Goal: Navigation & Orientation: Find specific page/section

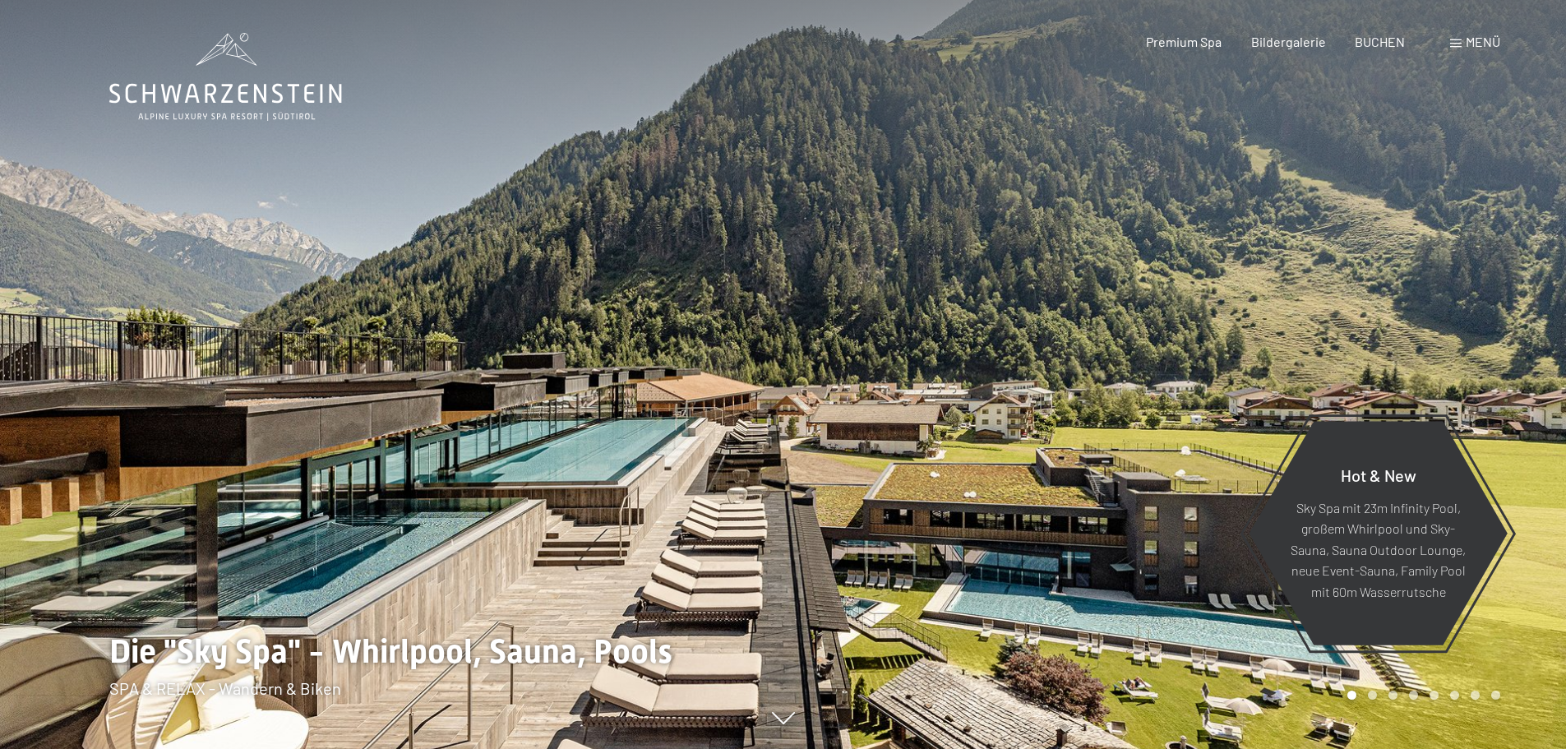
click at [1460, 44] on span at bounding box center [1456, 43] width 12 height 8
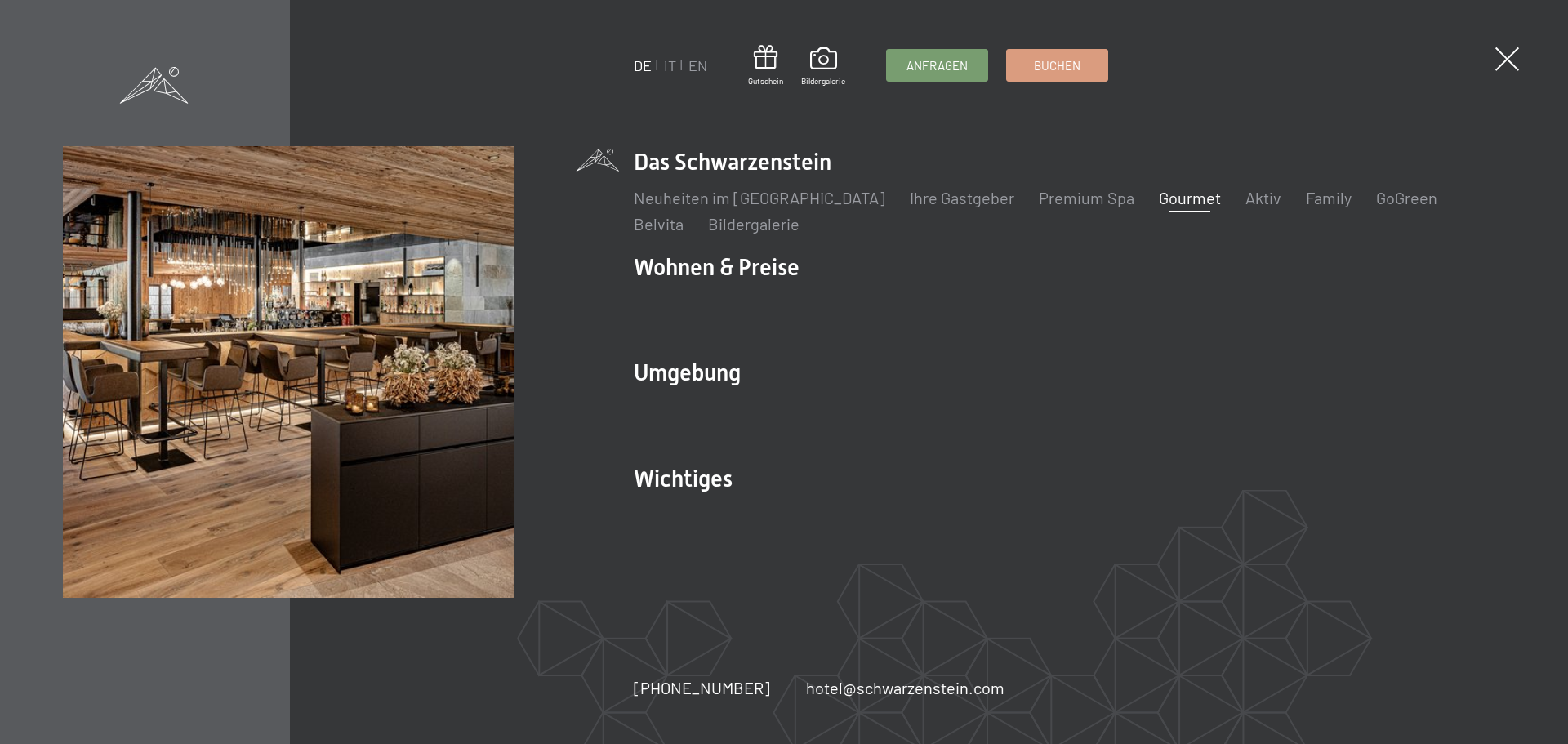
click at [1159, 203] on link "Gourmet" at bounding box center [1189, 198] width 62 height 20
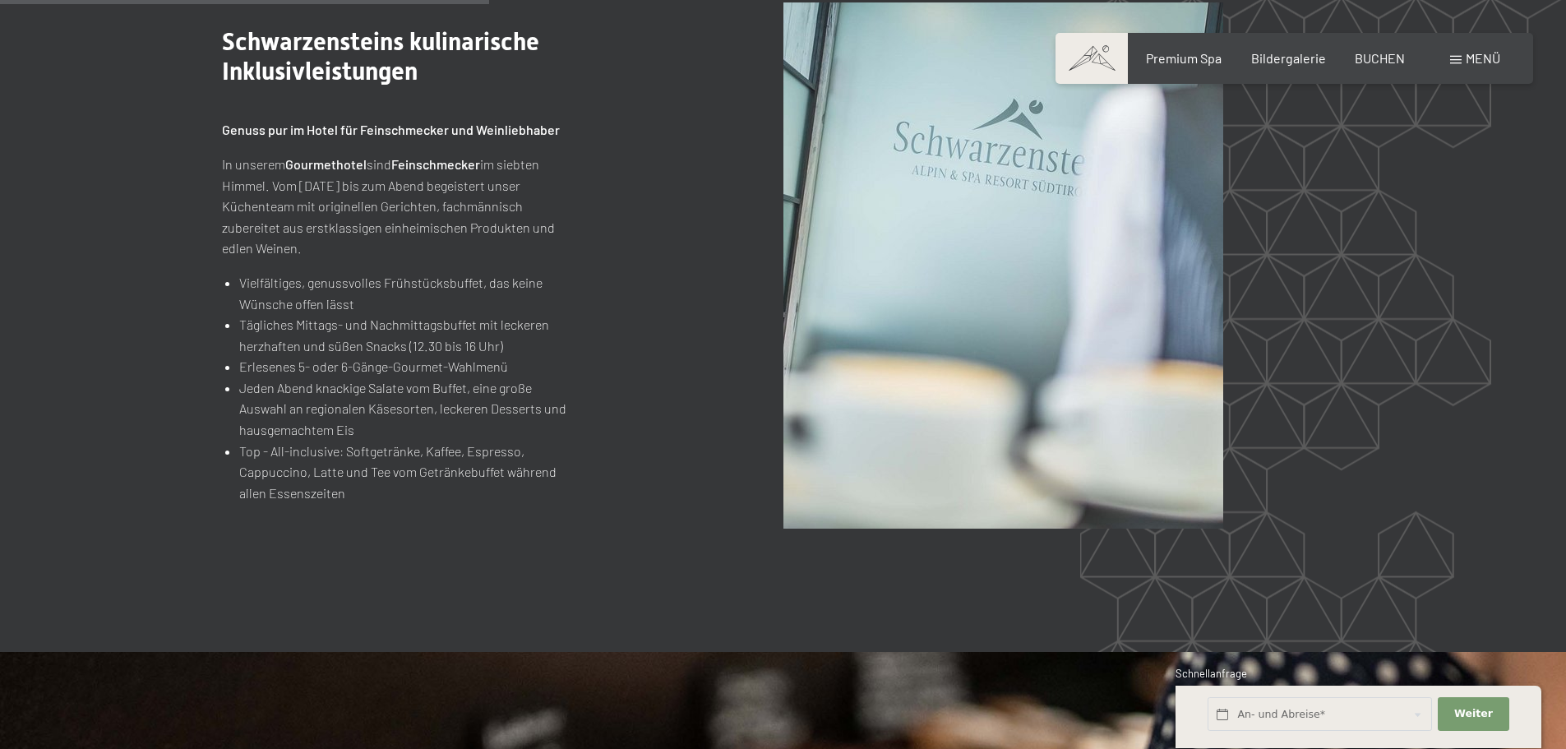
scroll to position [1973, 0]
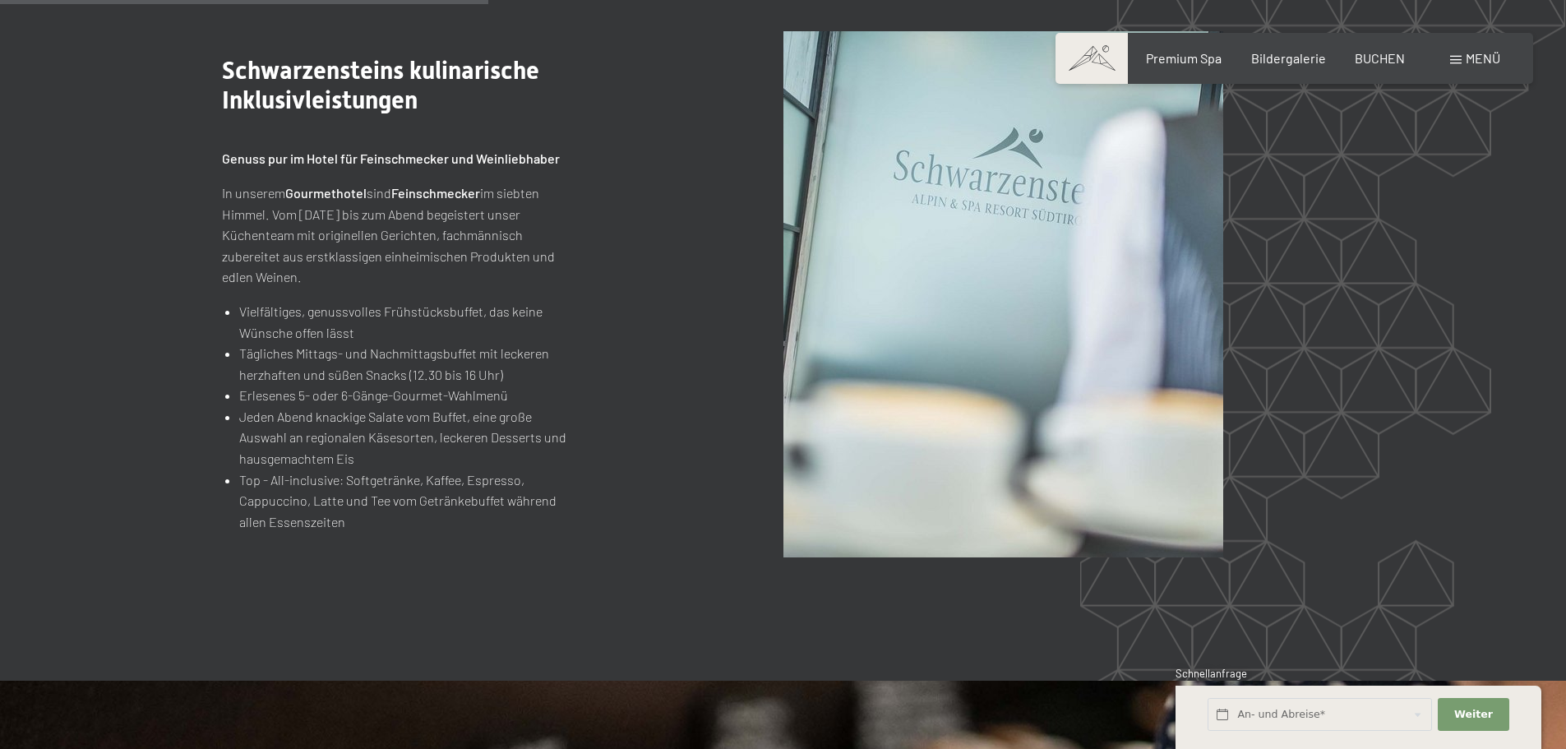
click at [1457, 58] on span at bounding box center [1456, 60] width 12 height 8
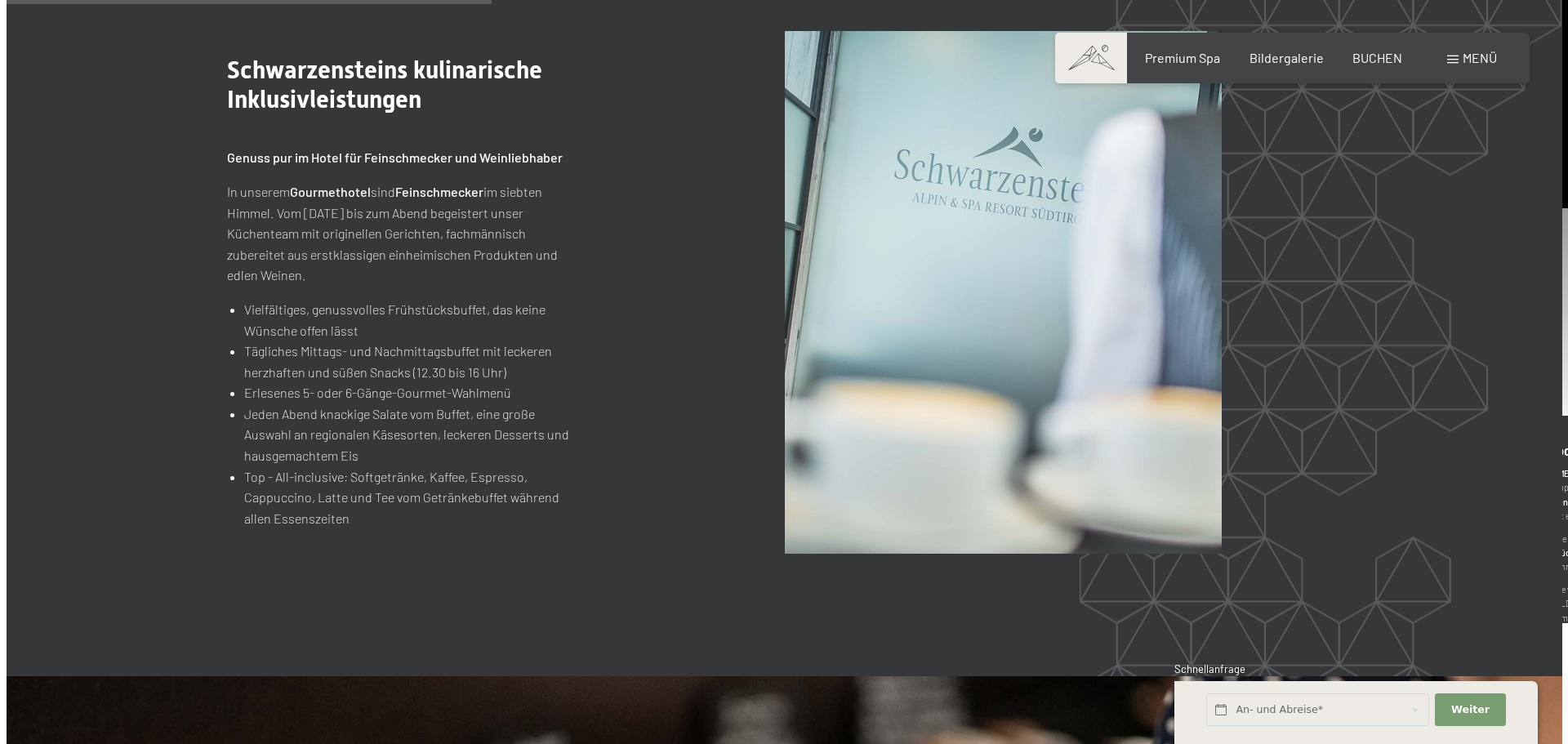
scroll to position [1965, 0]
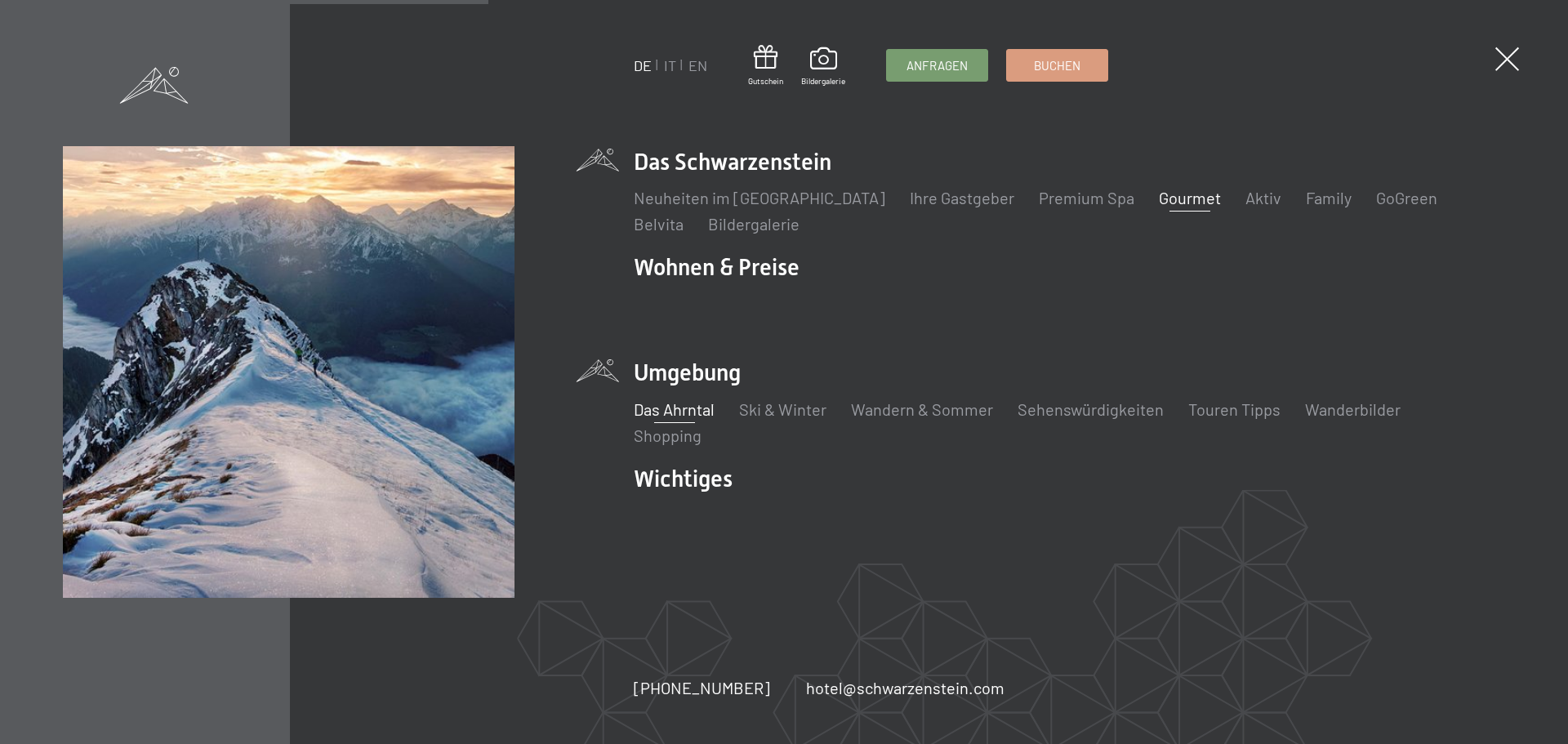
click at [662, 413] on link "Das Ahrntal" at bounding box center [674, 409] width 80 height 20
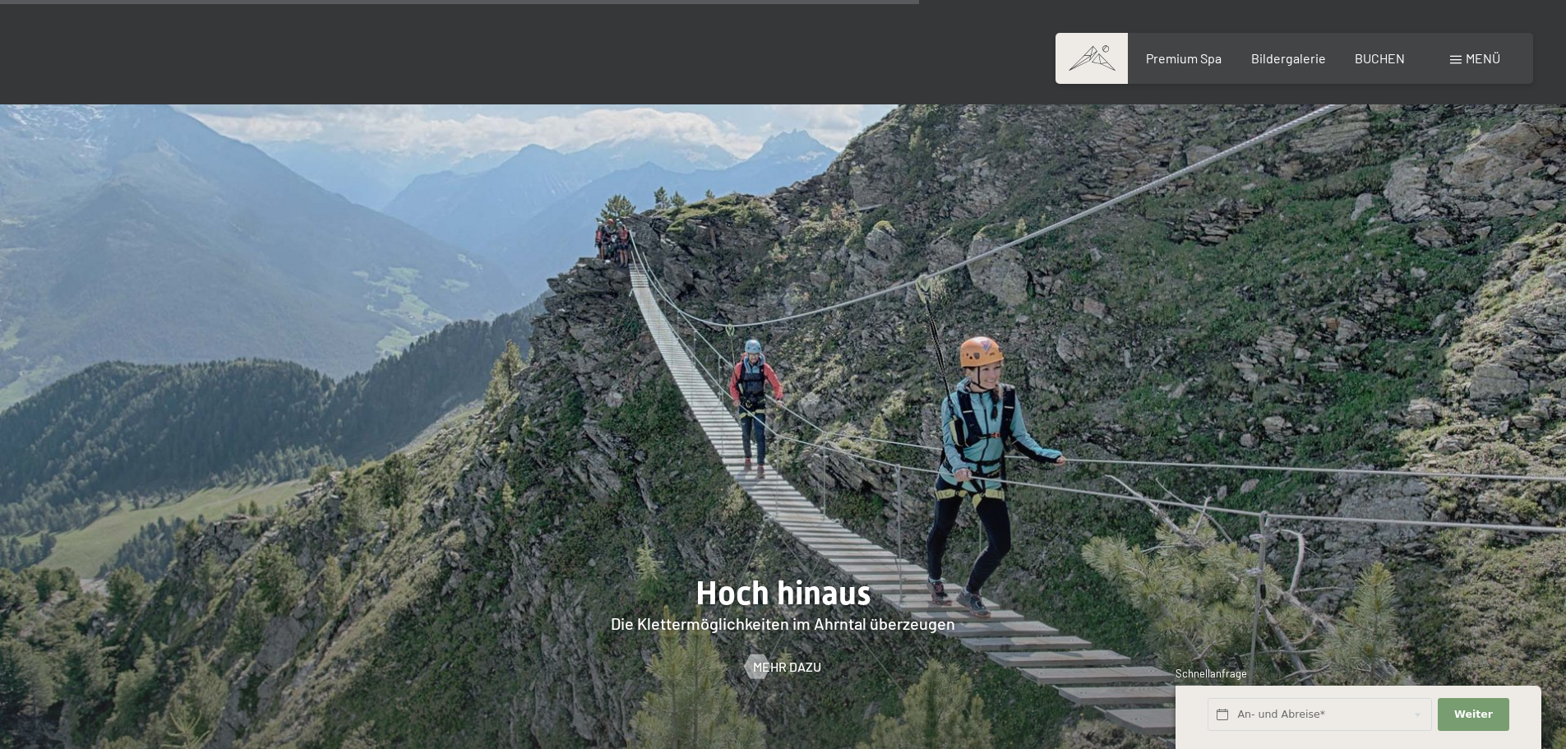
scroll to position [3041, 0]
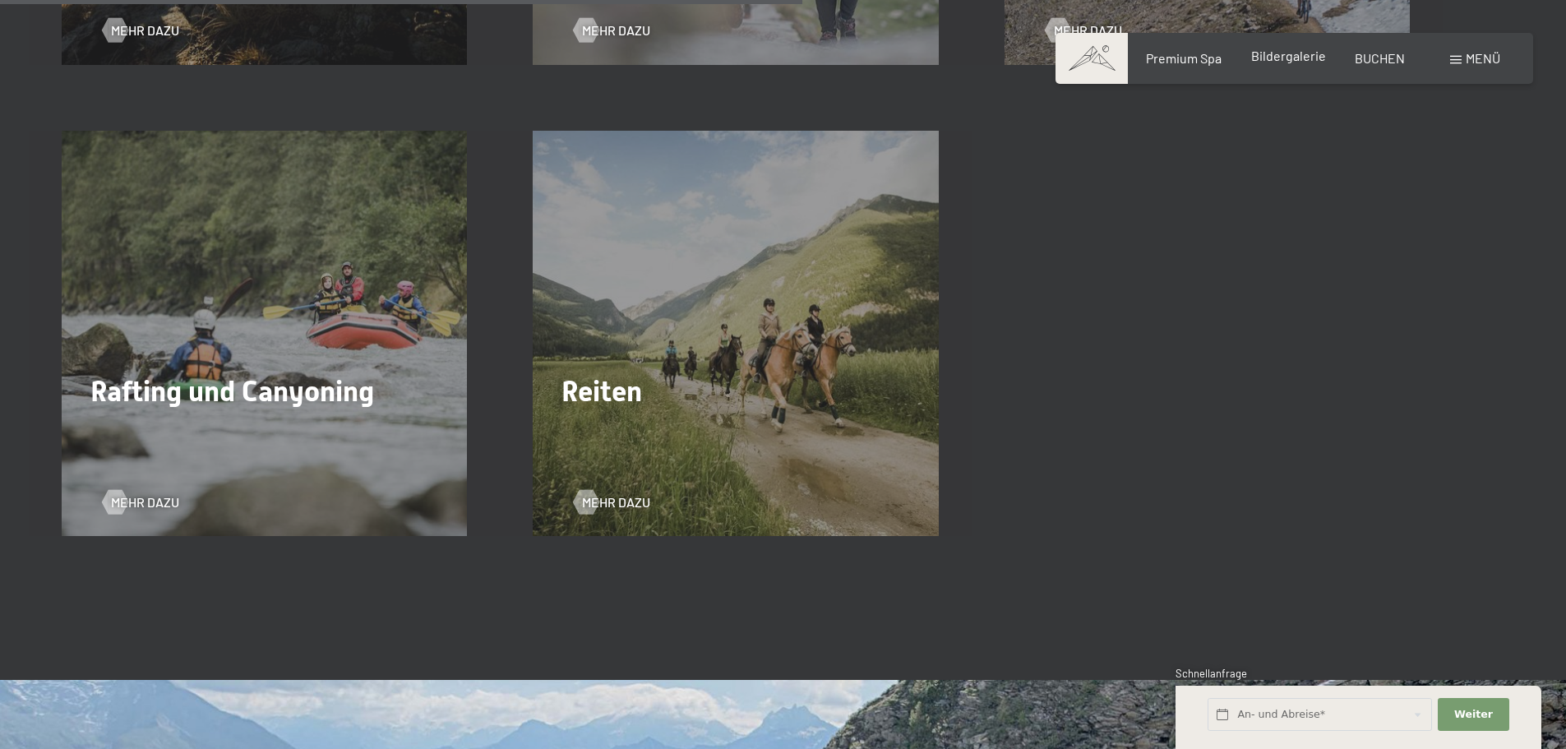
click at [1275, 52] on span "Bildergalerie" at bounding box center [1288, 56] width 75 height 16
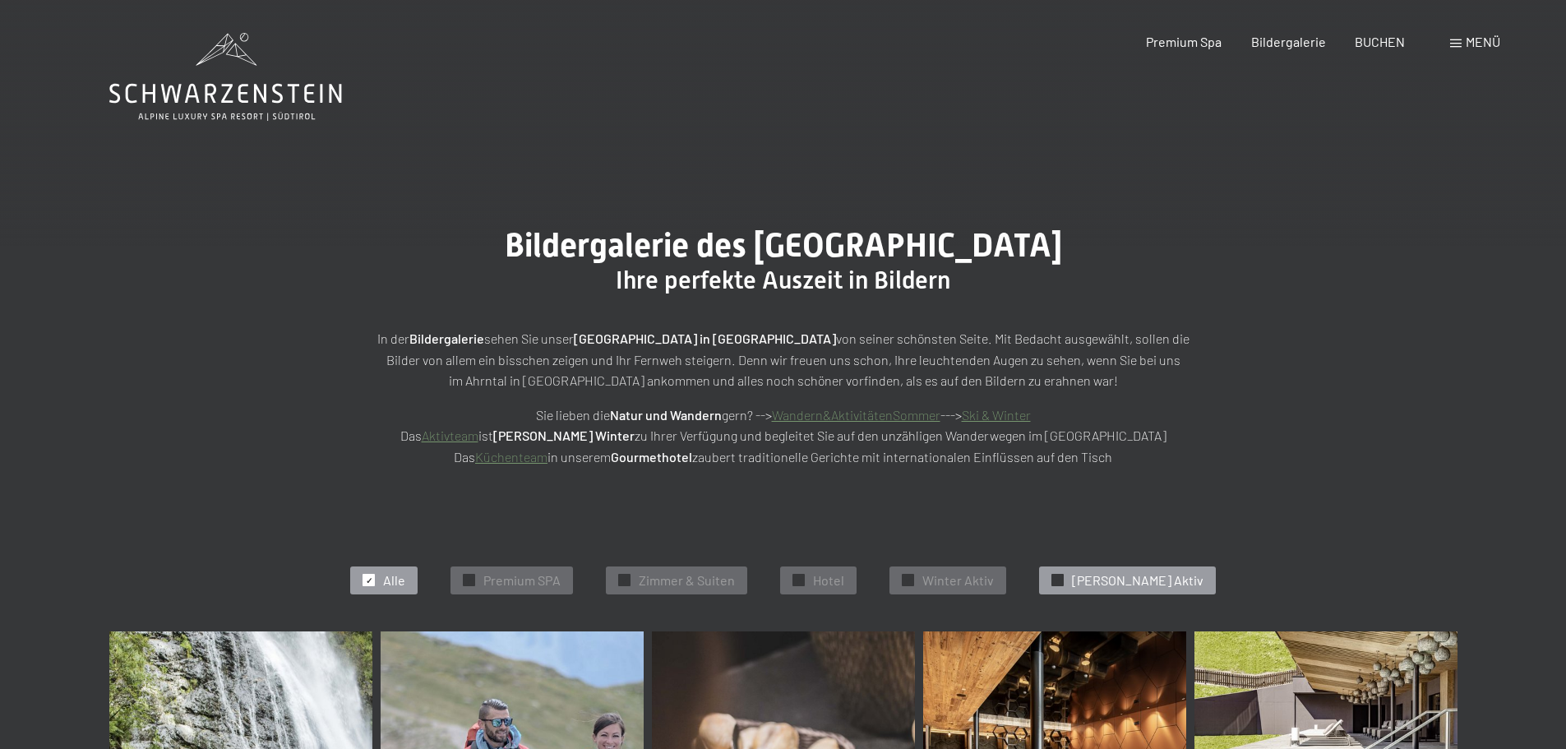
click at [1133, 581] on span "[PERSON_NAME] Aktiv" at bounding box center [1138, 580] width 132 height 18
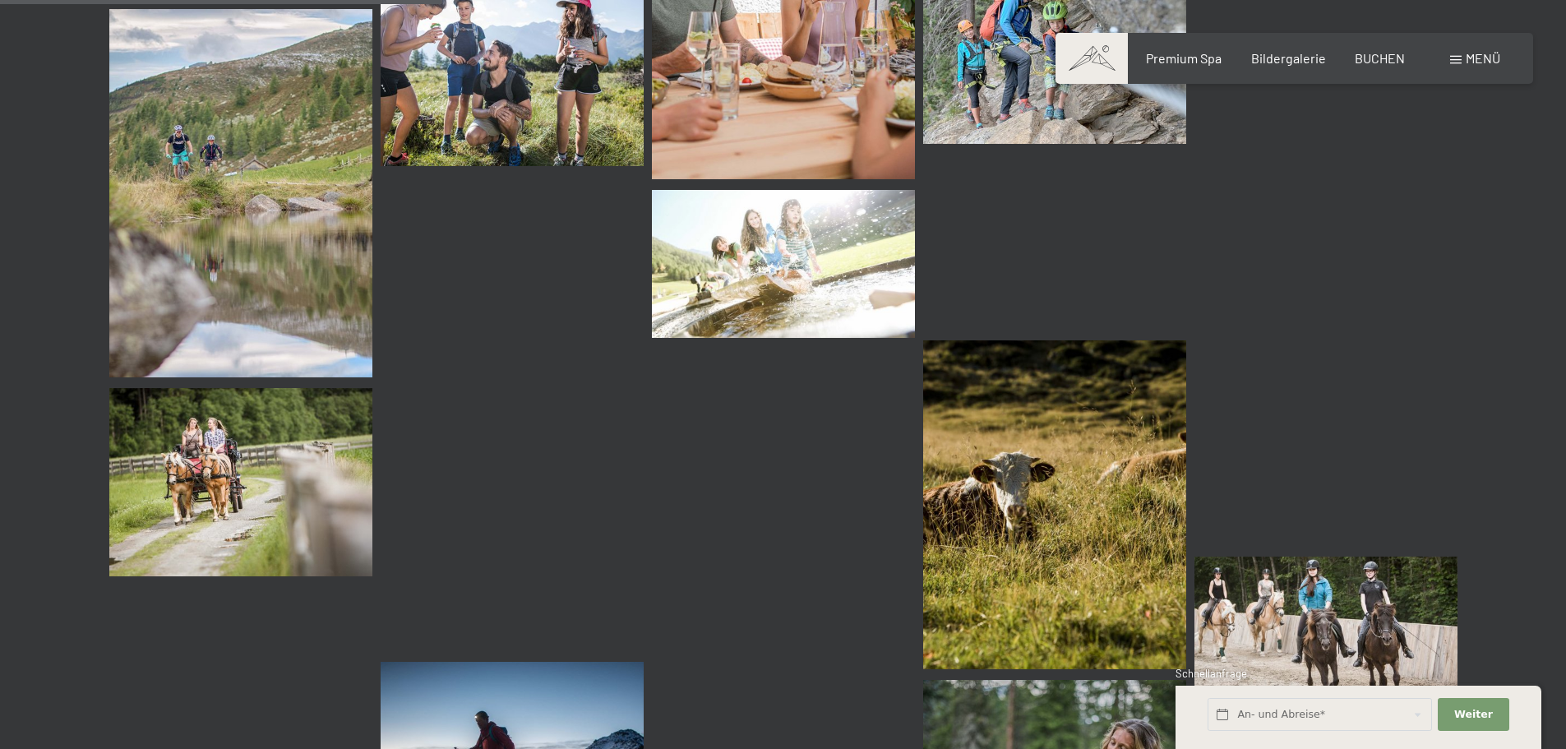
scroll to position [1072, 0]
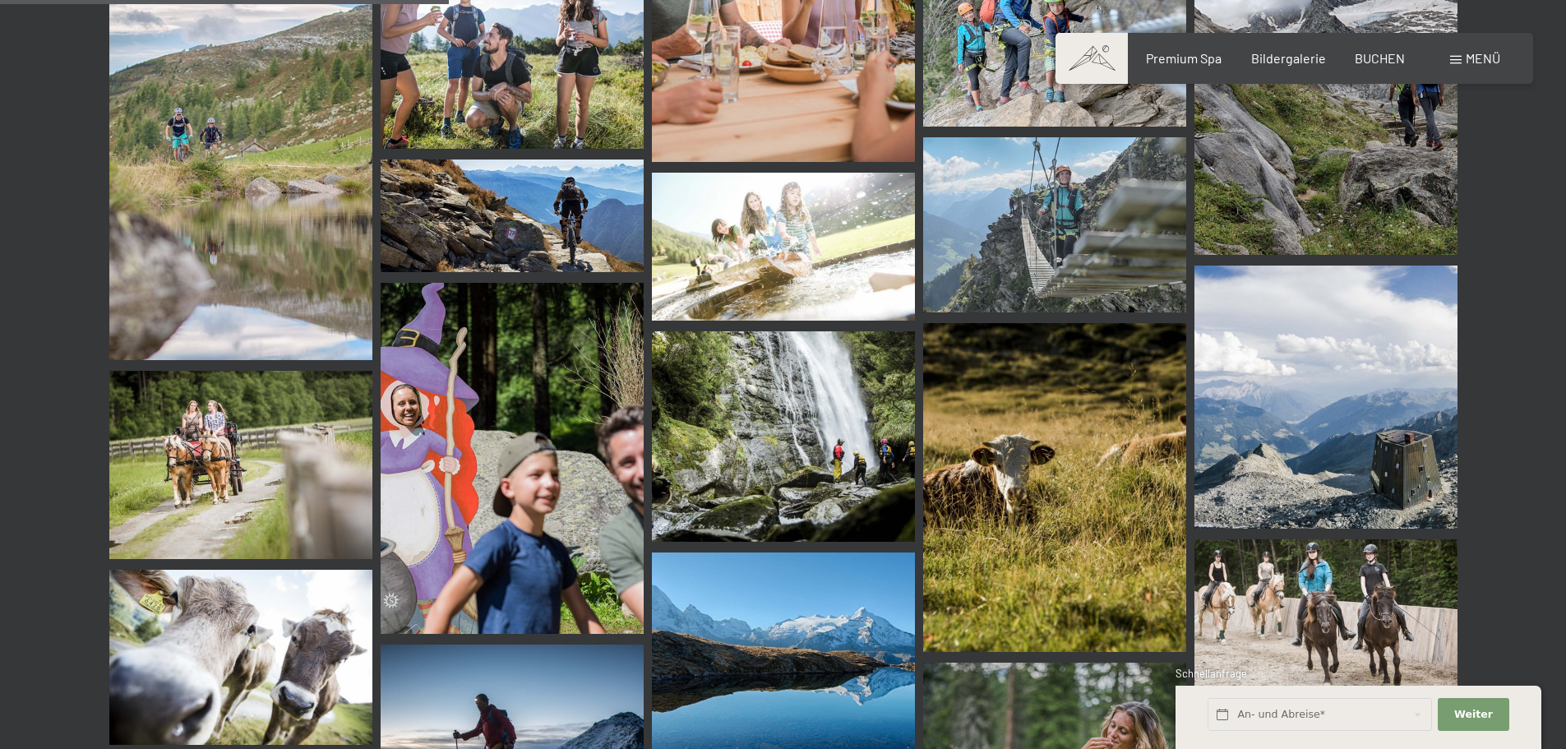
drag, startPoint x: 927, startPoint y: 380, endPoint x: 1505, endPoint y: 285, distance: 585.5
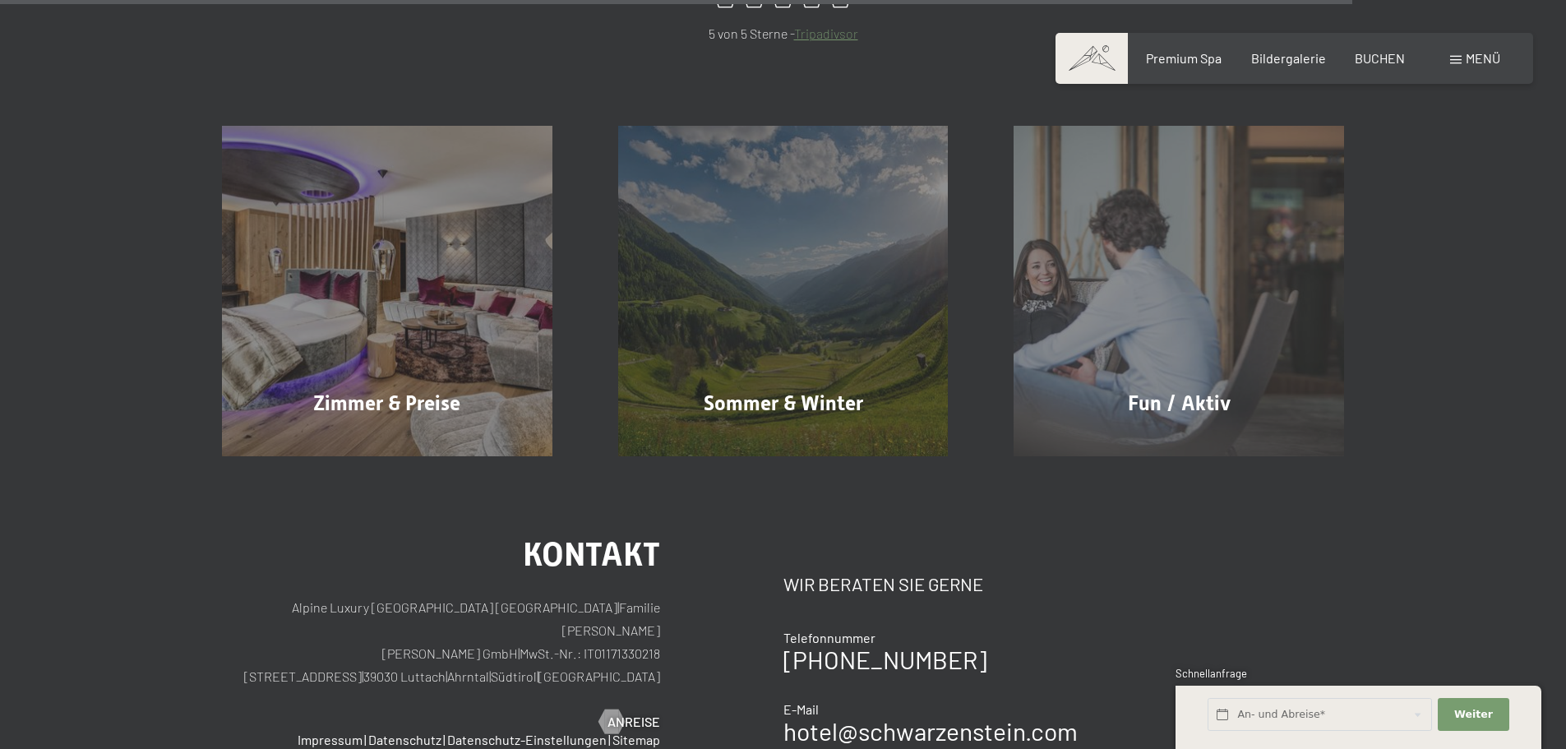
scroll to position [3373, 0]
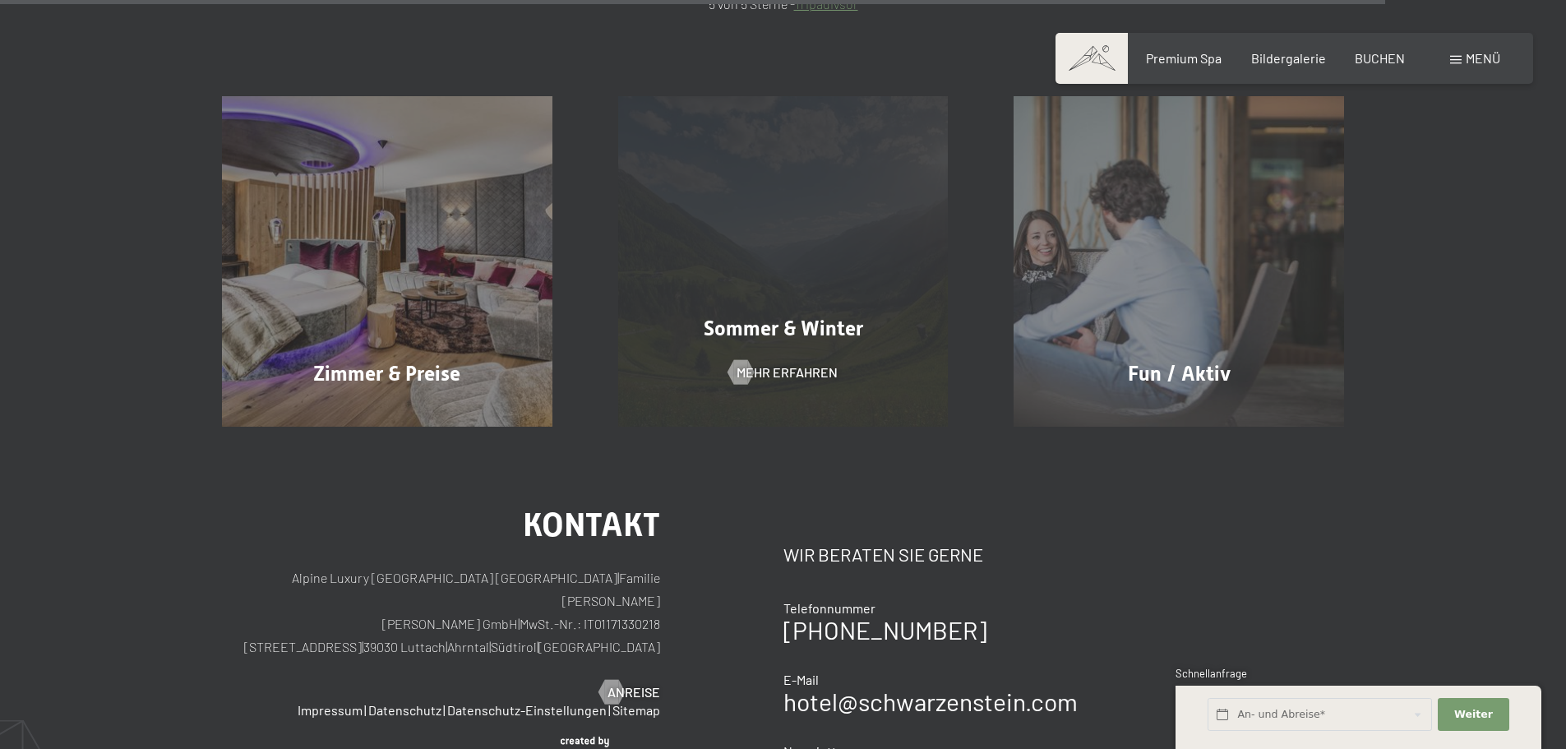
click at [863, 295] on div "Sommer & Winter Mehr erfahren" at bounding box center [783, 261] width 396 height 330
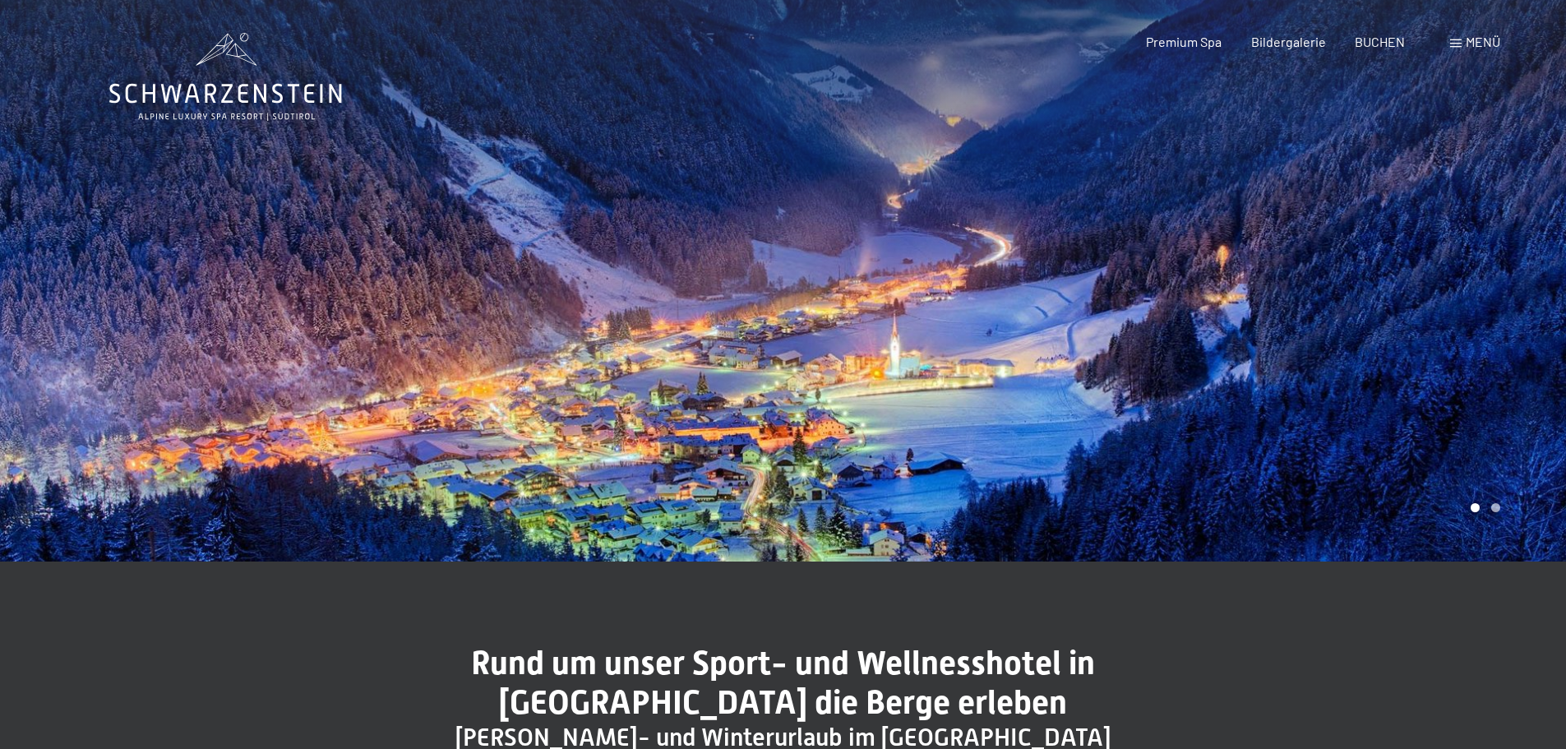
drag, startPoint x: 1308, startPoint y: 413, endPoint x: 1412, endPoint y: 728, distance: 332.4
click at [1502, 511] on div at bounding box center [1174, 280] width 783 height 561
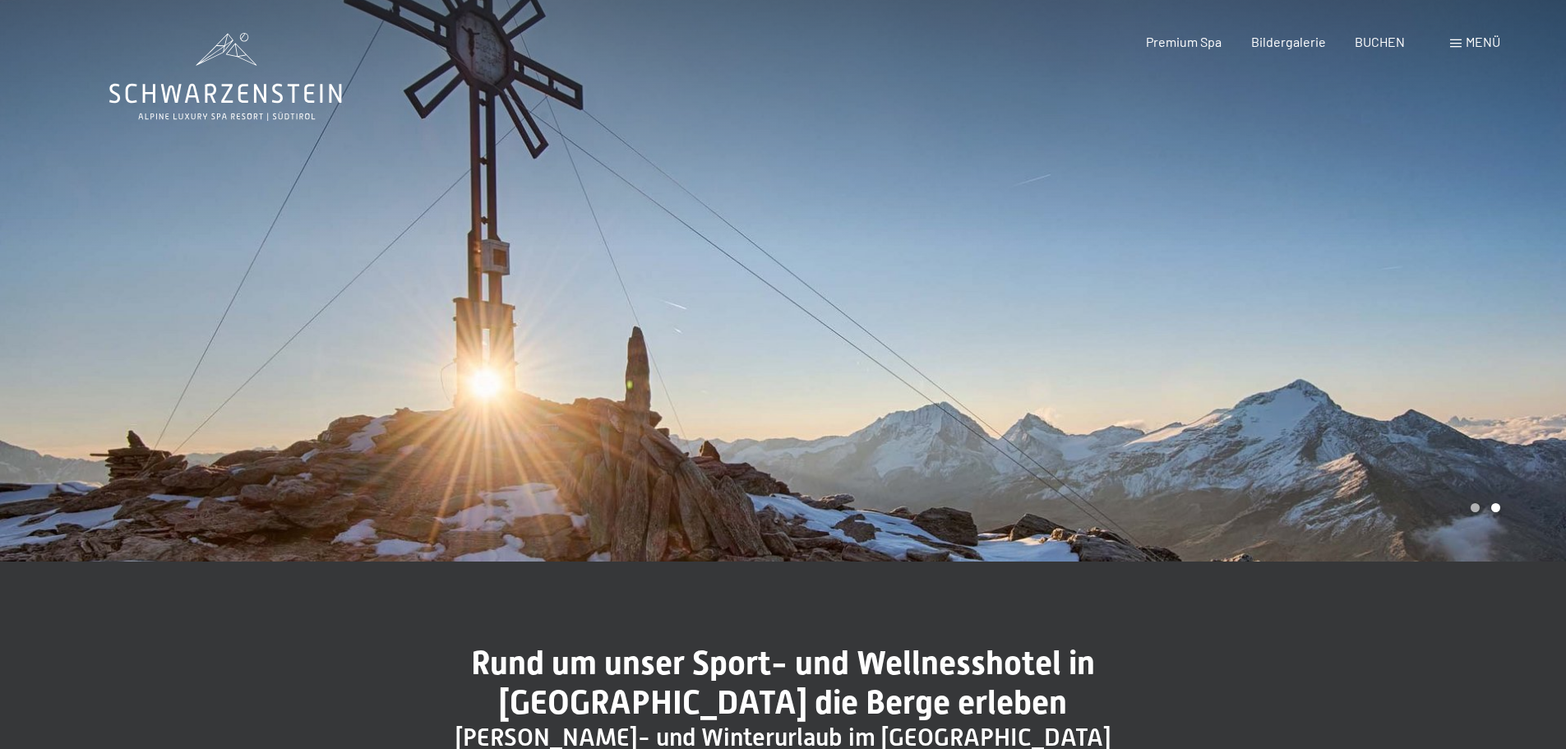
click at [1476, 49] on div "Menü" at bounding box center [1475, 42] width 50 height 18
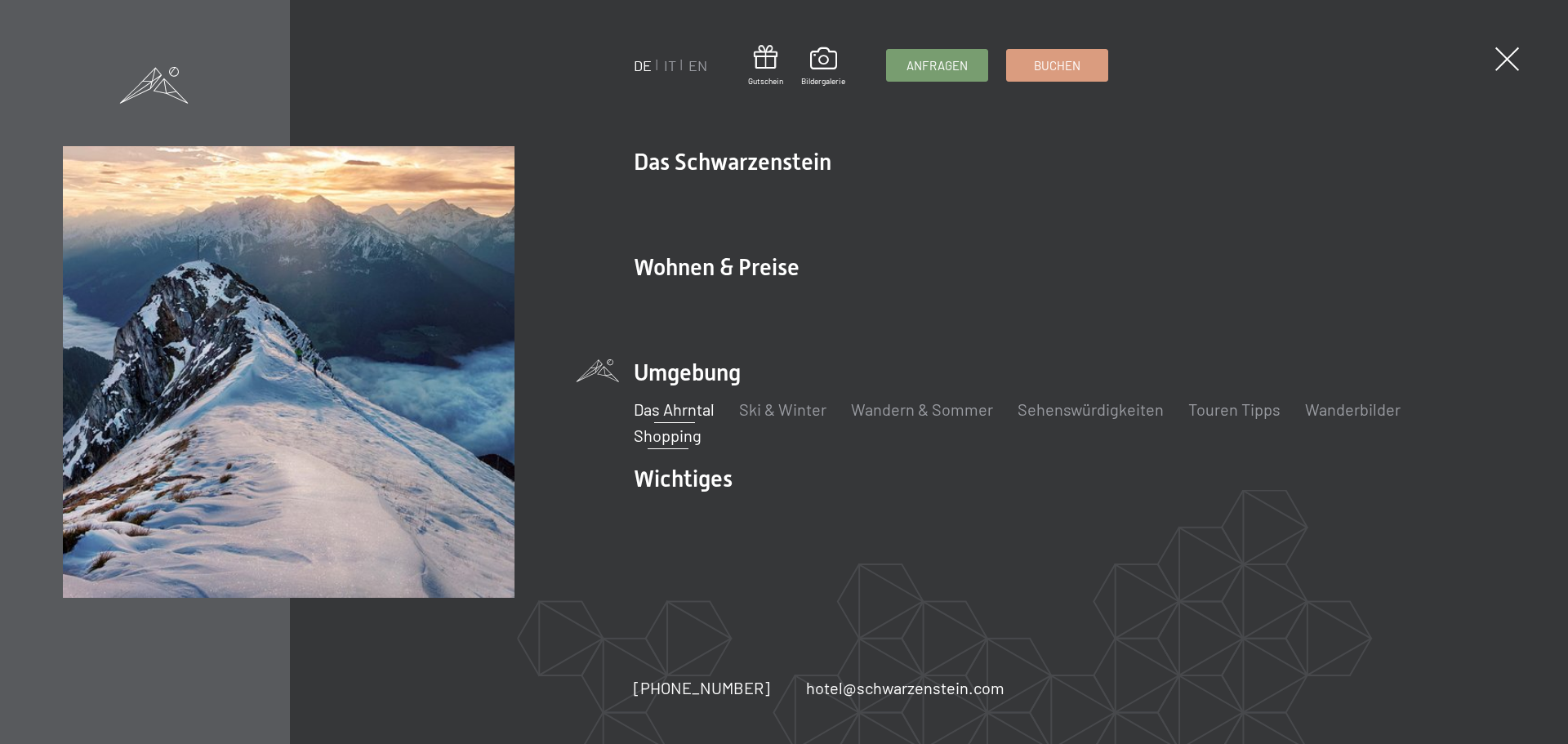
click at [689, 442] on link "Shopping" at bounding box center [668, 435] width 68 height 20
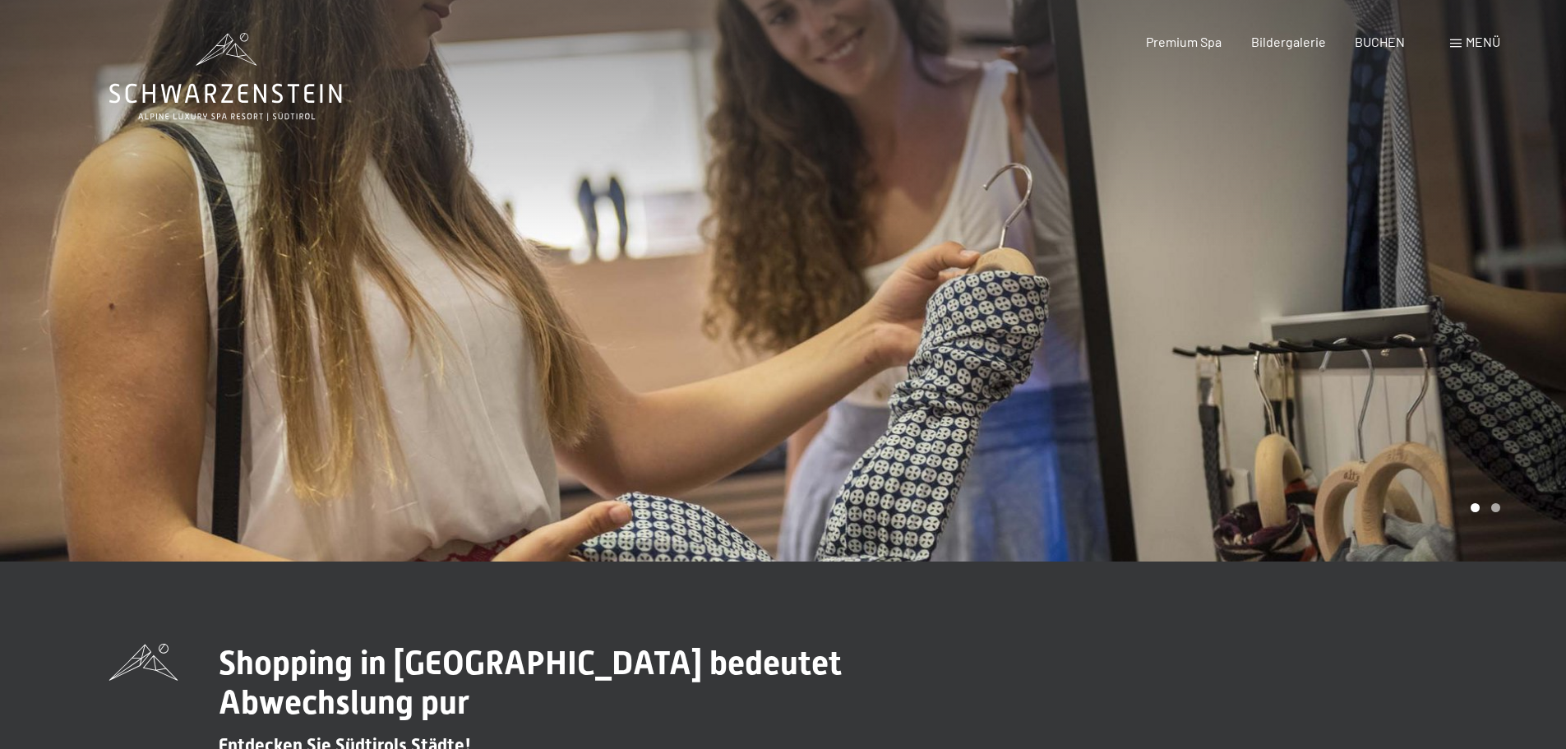
click at [1462, 37] on div "Menü" at bounding box center [1475, 42] width 50 height 18
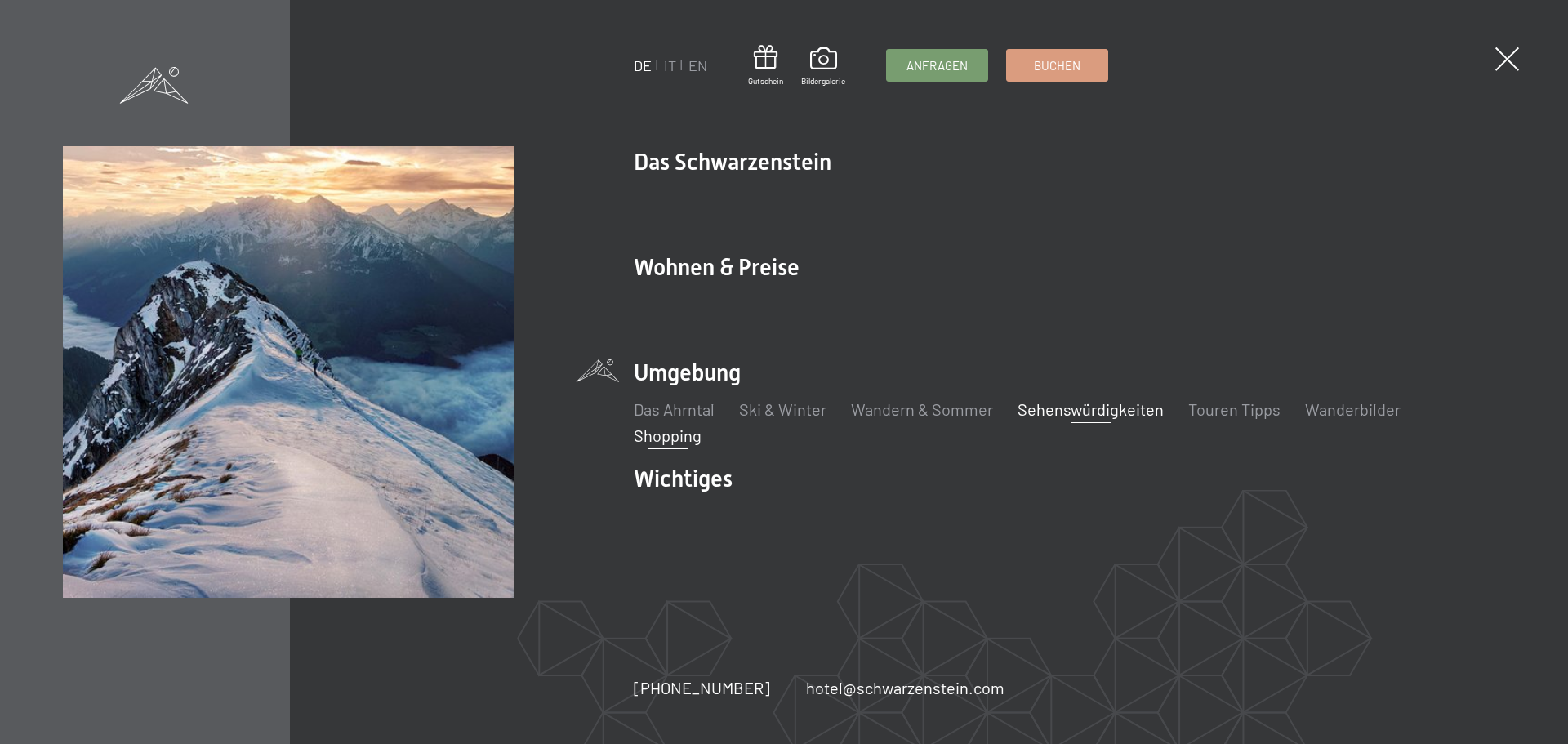
click at [1070, 406] on link "Sehenswürdigkeiten" at bounding box center [1090, 409] width 146 height 20
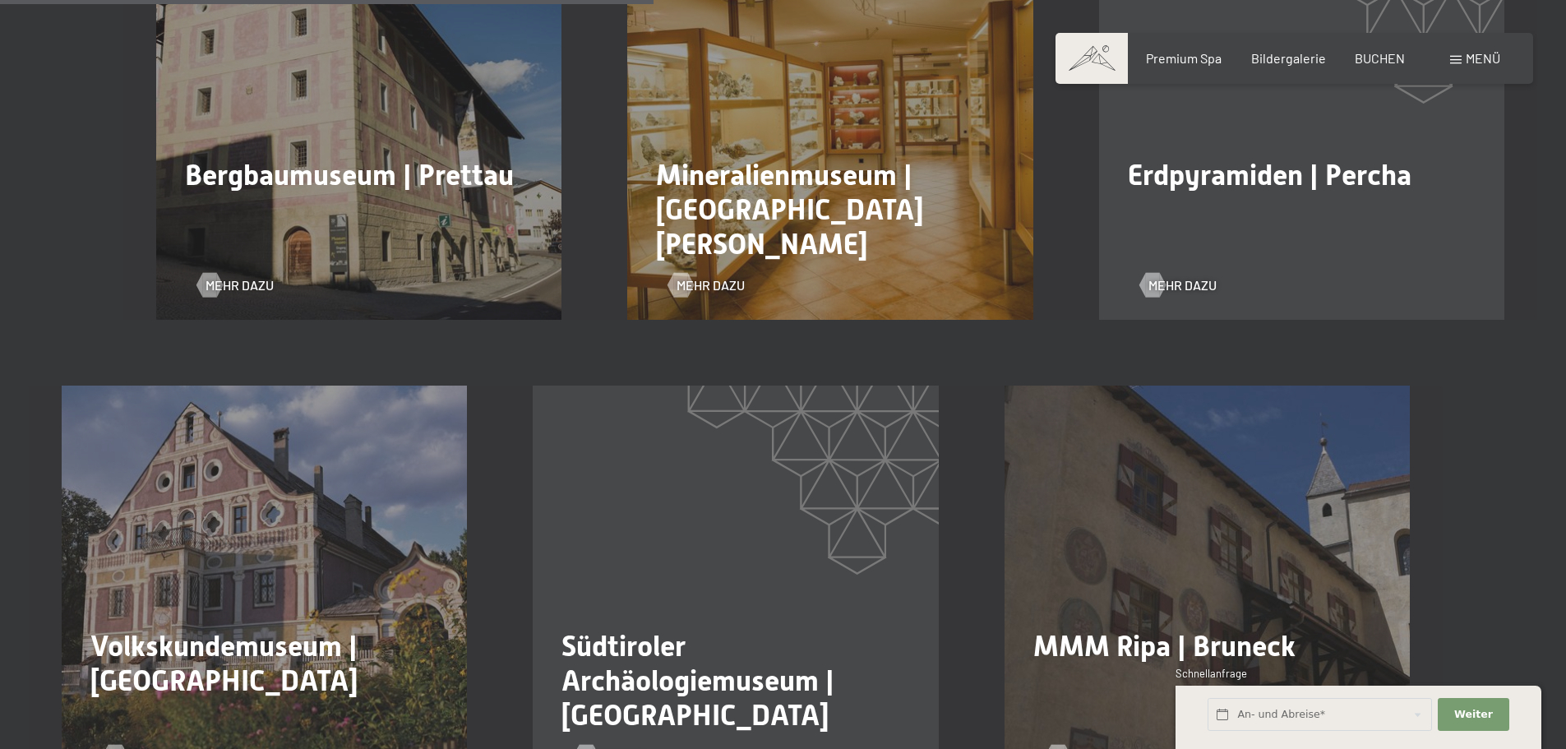
scroll to position [1808, 0]
